Goal: Task Accomplishment & Management: Manage account settings

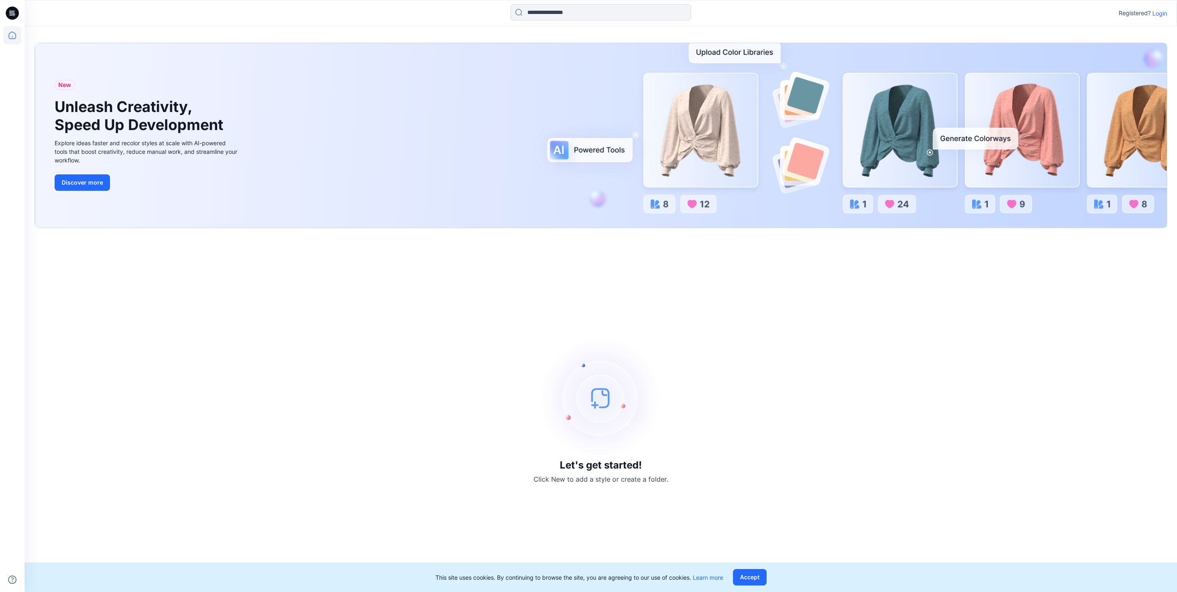
click at [1163, 12] on p "Login" at bounding box center [1159, 13] width 15 height 9
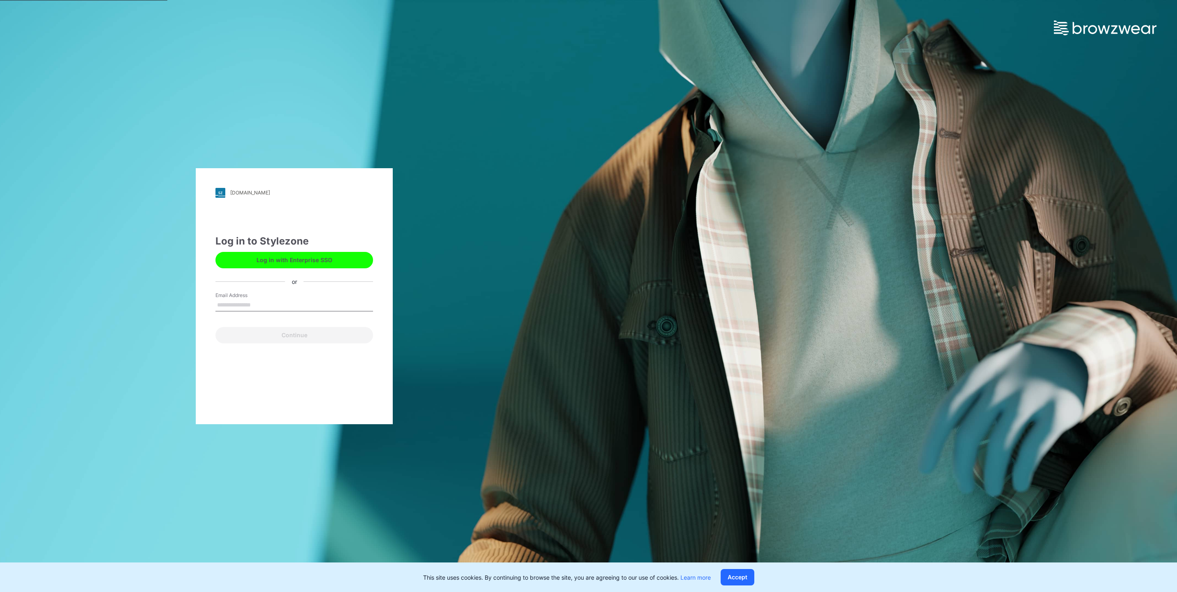
click at [267, 308] on input "Email Address" at bounding box center [294, 305] width 158 height 12
type input "**********"
click at [298, 338] on button "Continue" at bounding box center [294, 335] width 158 height 16
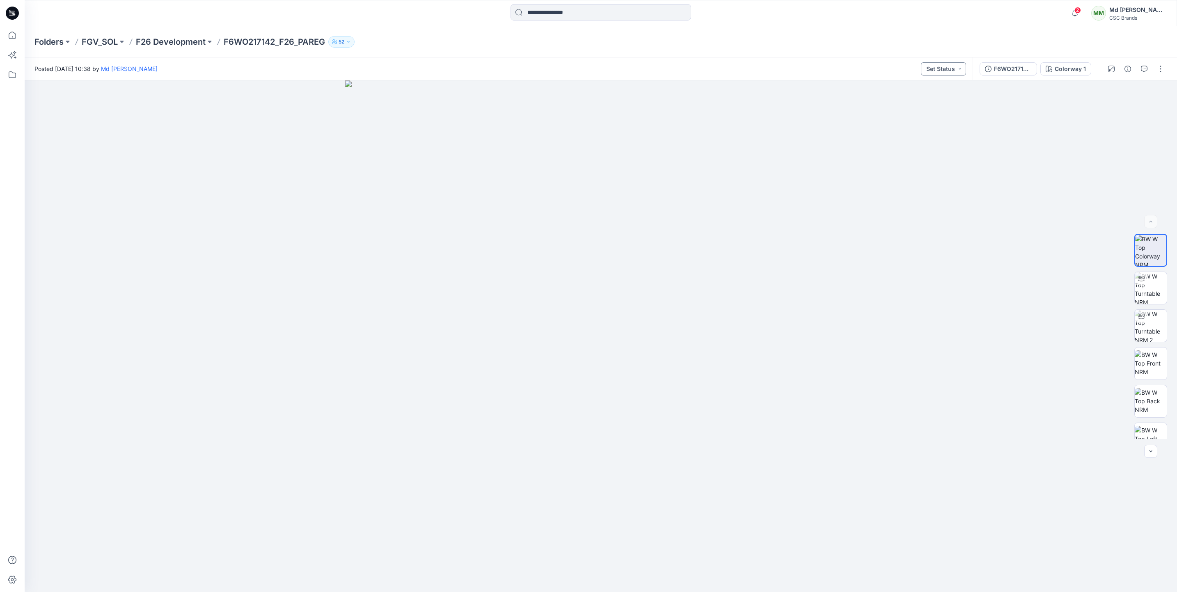
click at [961, 69] on button "Set Status" at bounding box center [943, 68] width 45 height 13
click at [939, 105] on p "Virtual Proto 1" at bounding box center [926, 106] width 37 height 11
click at [1161, 70] on button "button" at bounding box center [1160, 68] width 13 height 13
click at [1114, 108] on button "Edit" at bounding box center [1126, 110] width 76 height 15
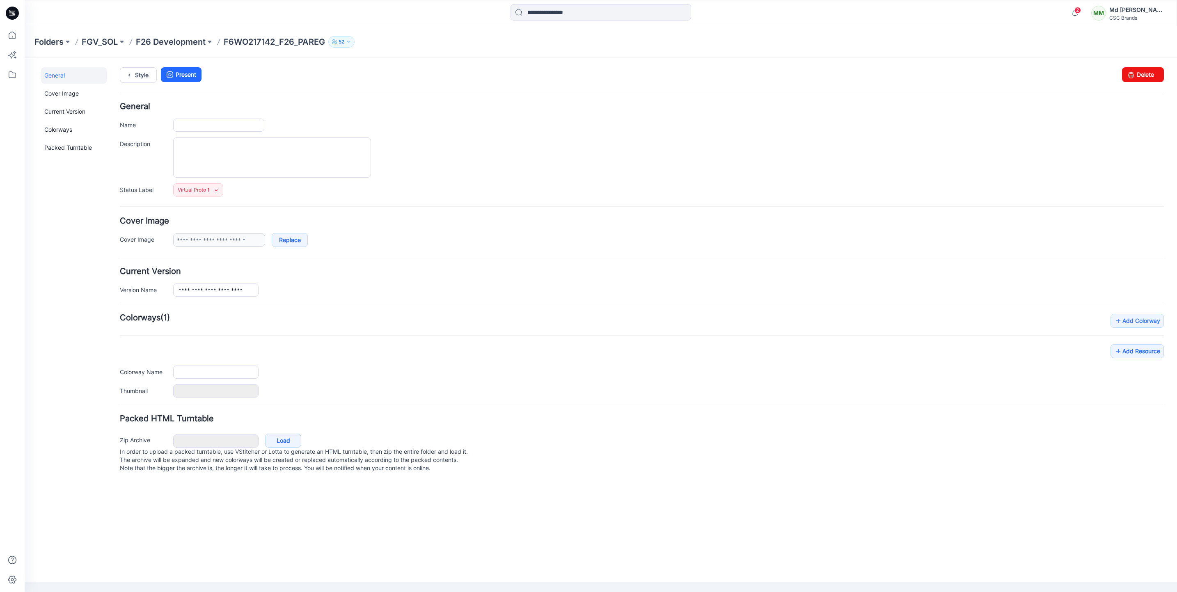
type input "**********"
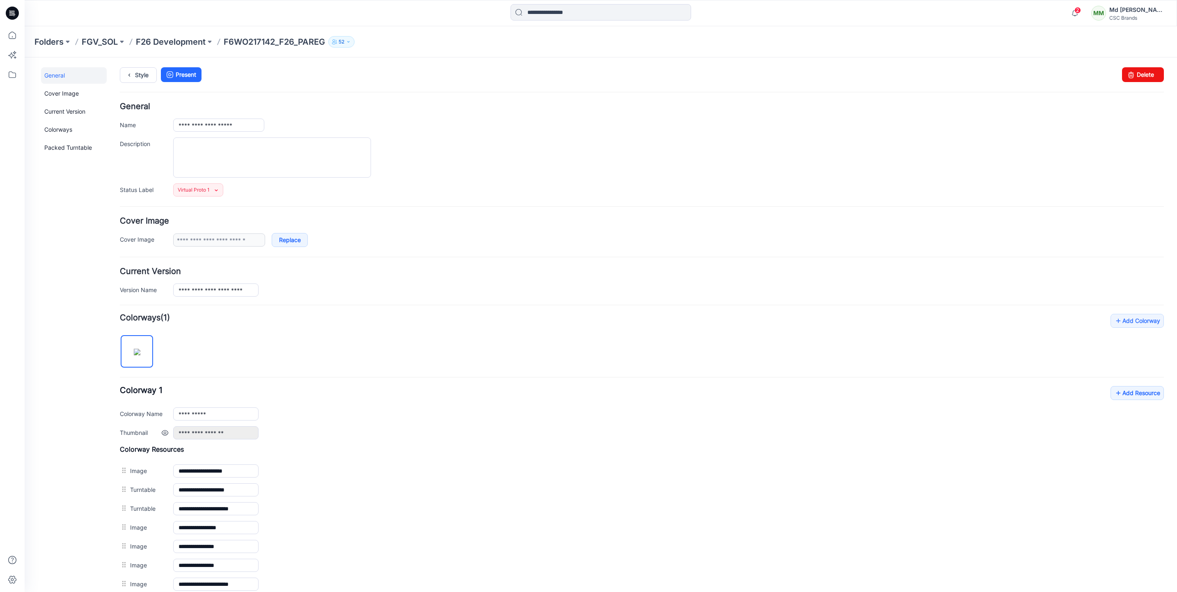
scroll to position [122, 0]
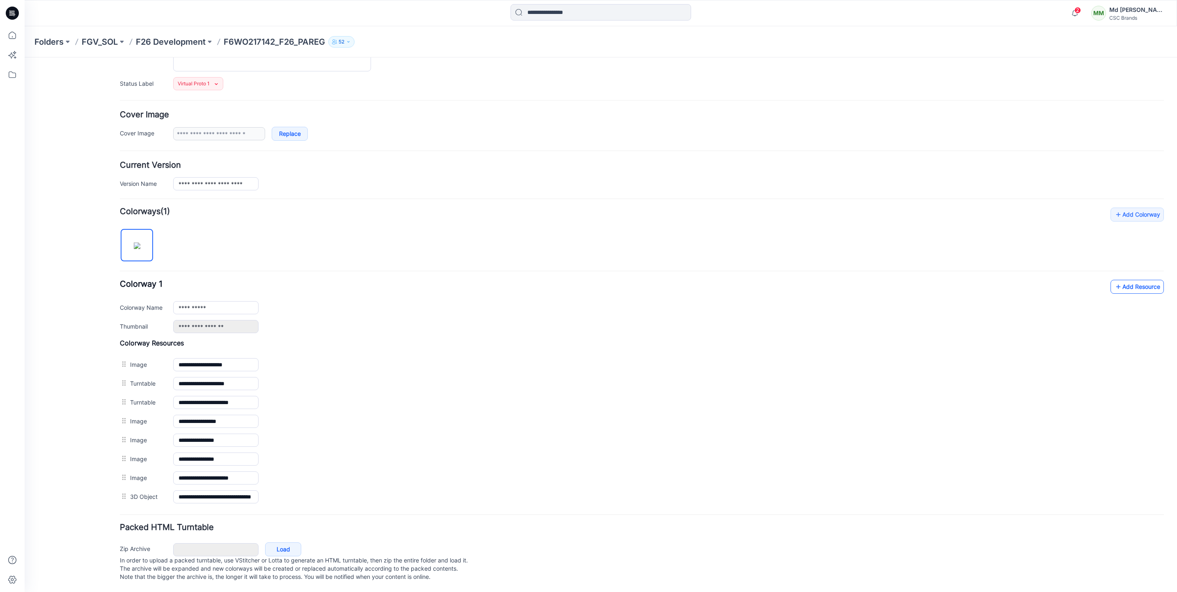
click at [1150, 280] on link "Add Resource" at bounding box center [1137, 287] width 53 height 14
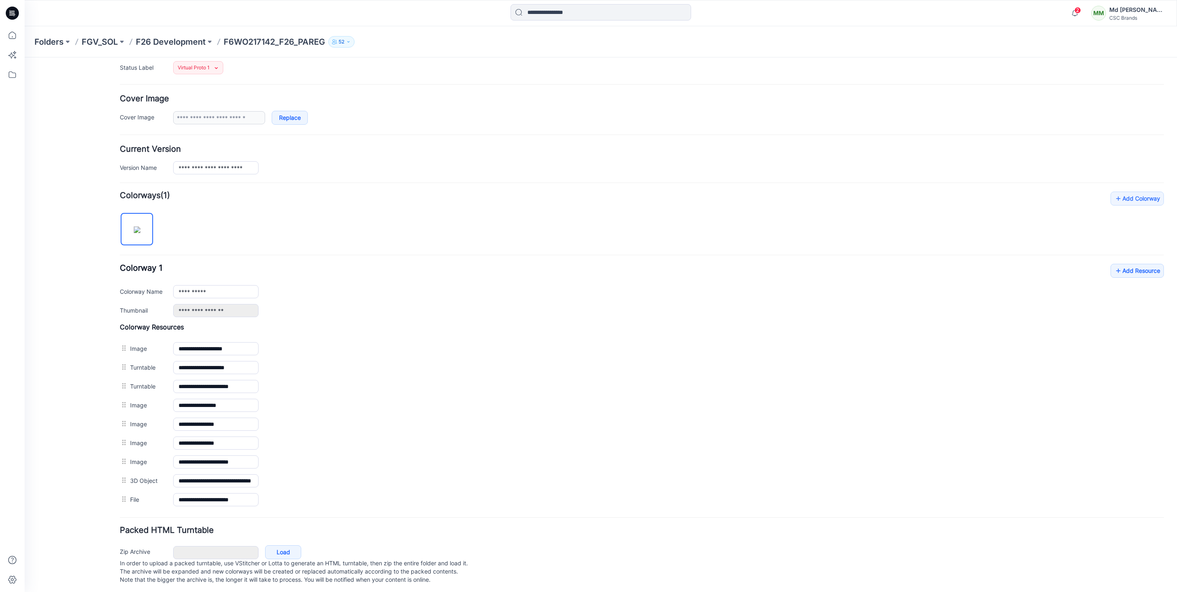
scroll to position [142, 0]
